Goal: Information Seeking & Learning: Understand process/instructions

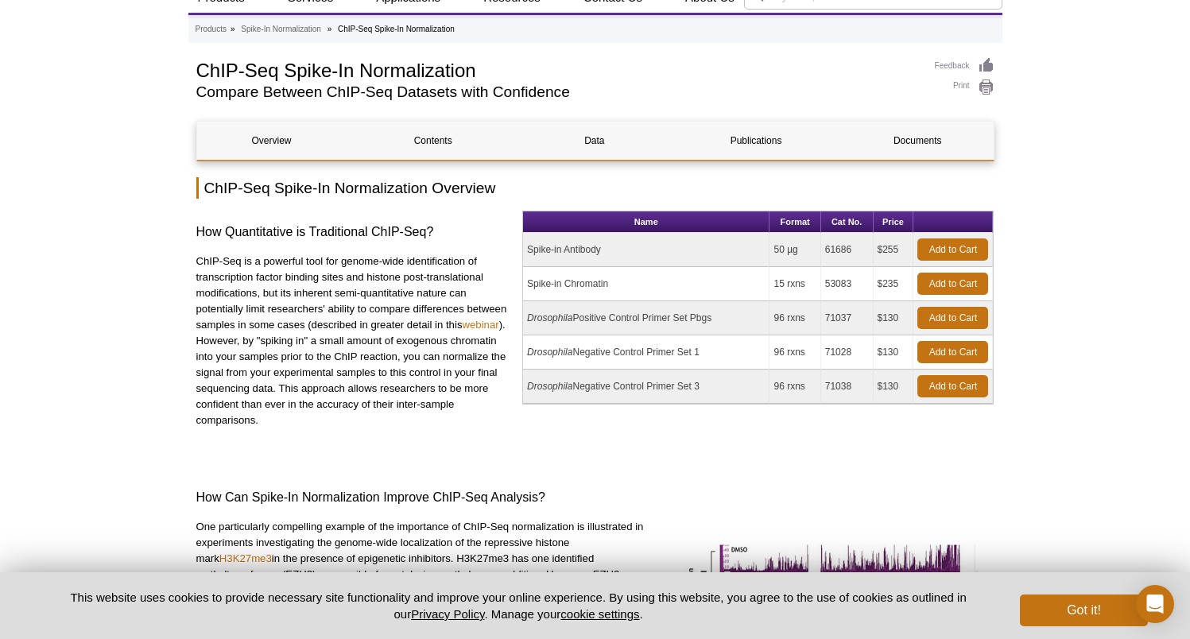
scroll to position [64, 0]
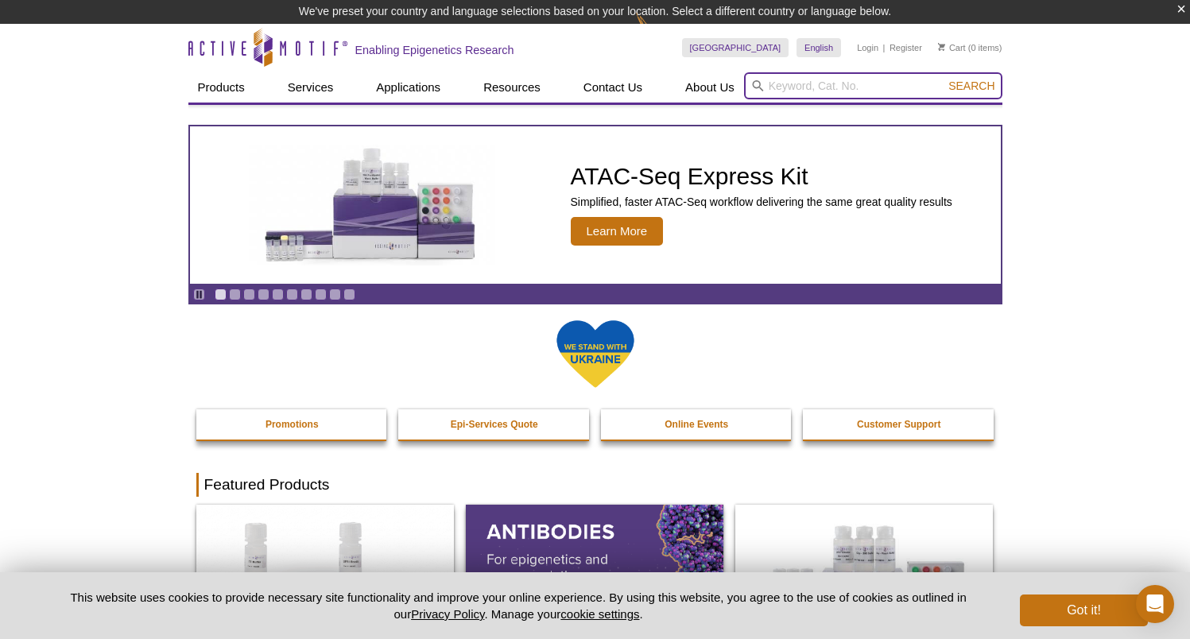
click at [781, 91] on input "search" at bounding box center [873, 85] width 258 height 27
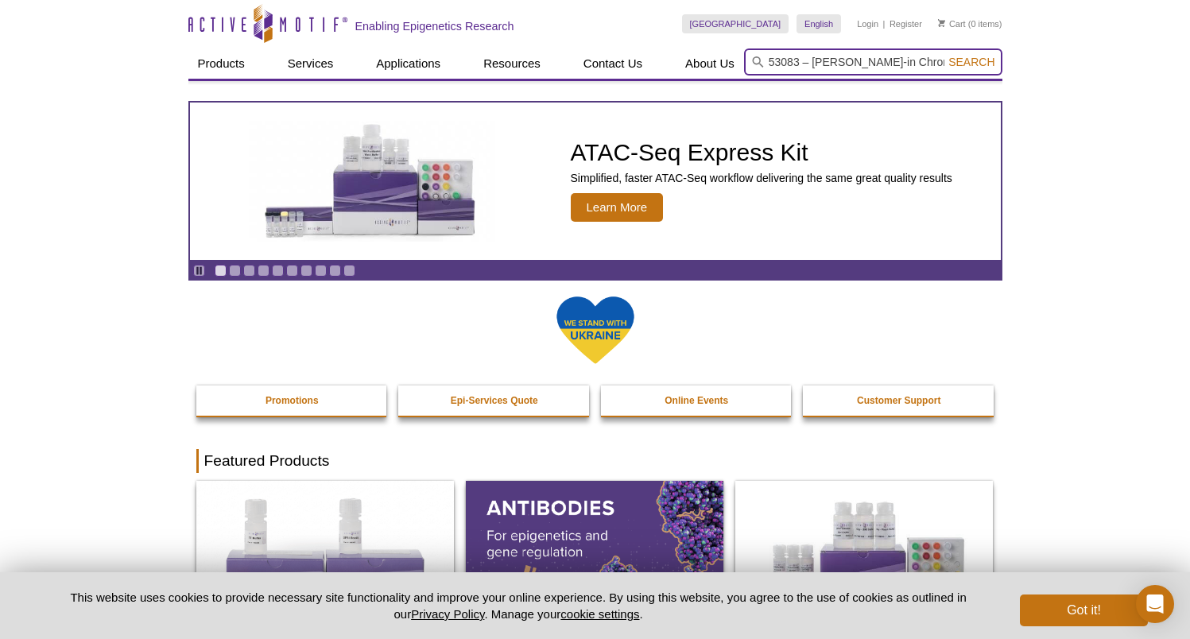
type input "53083 – Spike-in Chromatin"
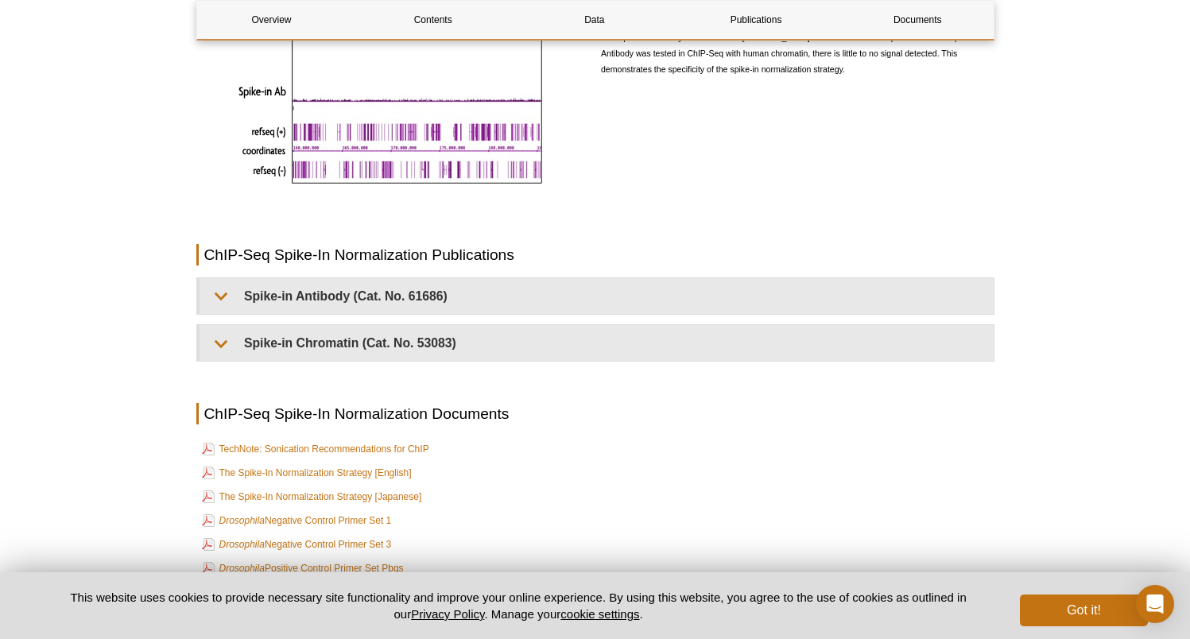
scroll to position [3384, 0]
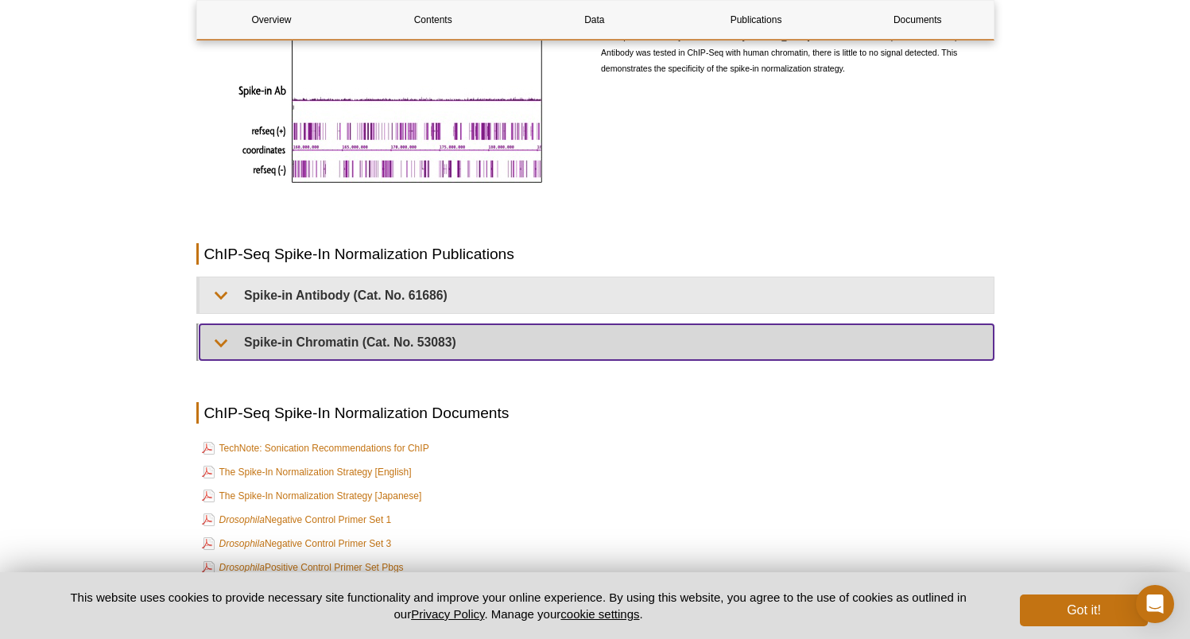
click at [231, 331] on summary "Spike-in Chromatin (Cat. No. 53083)" at bounding box center [597, 342] width 794 height 36
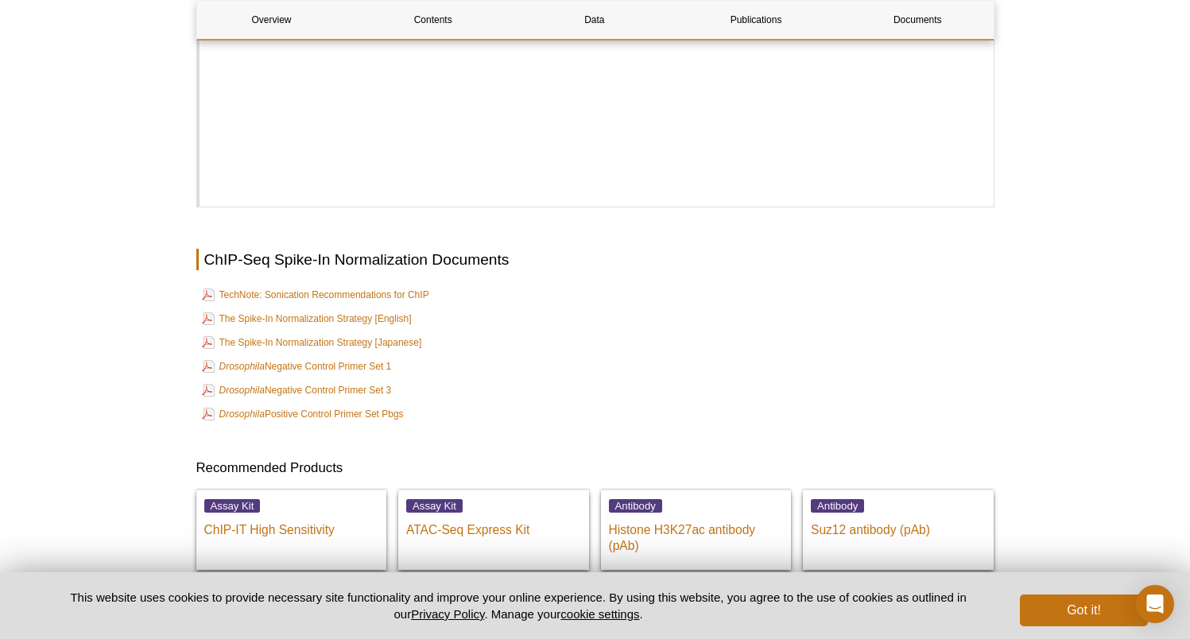
scroll to position [4252, 0]
click at [320, 308] on link "The Spike-In Normalization Strategy [English]" at bounding box center [307, 317] width 210 height 19
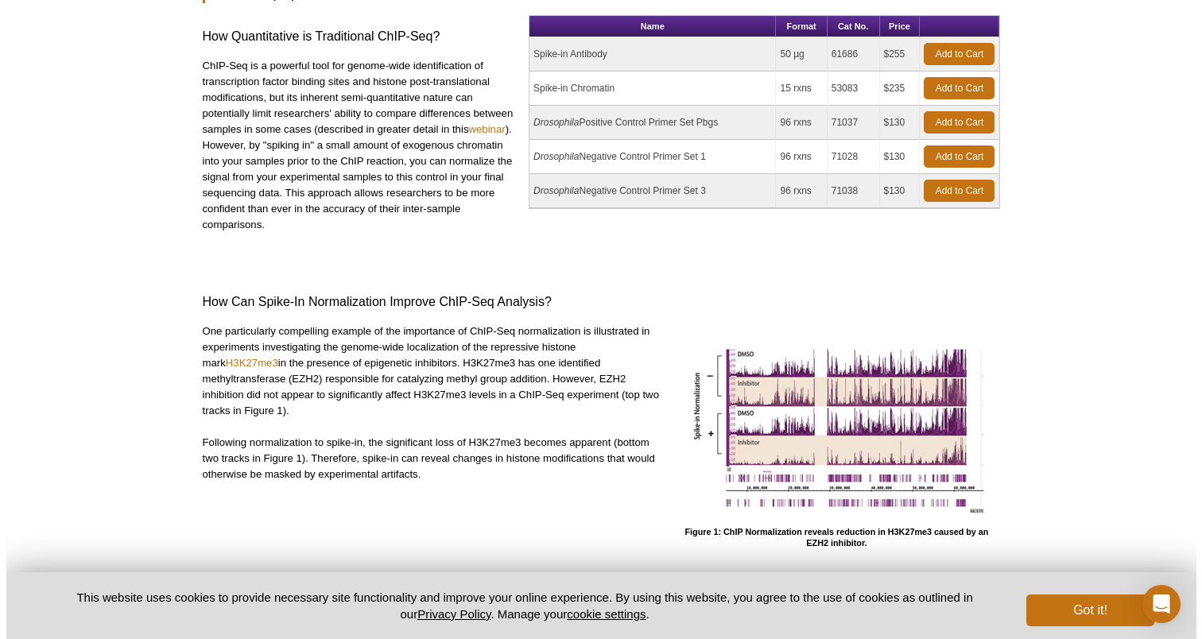
scroll to position [0, 0]
